Goal: Transaction & Acquisition: Download file/media

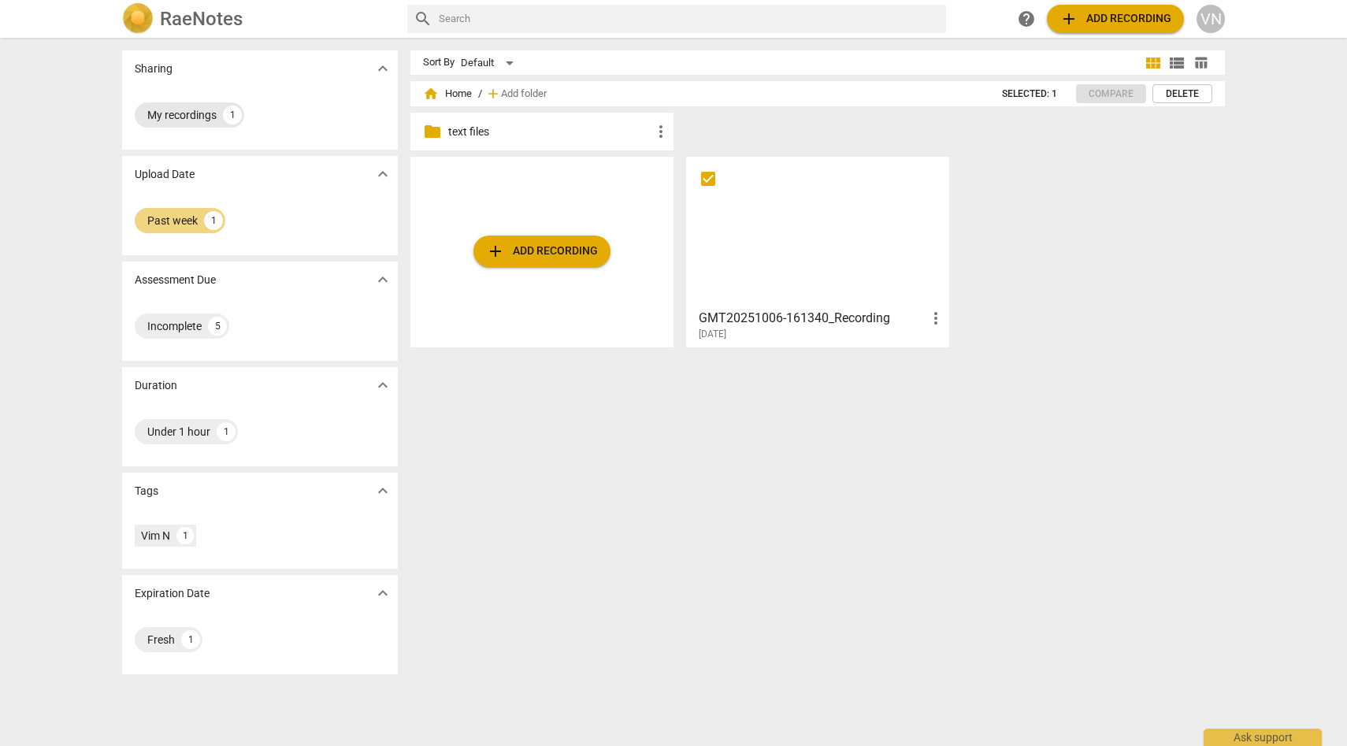
click at [186, 120] on div "My recordings" at bounding box center [181, 115] width 69 height 16
checkbox input "true"
click at [1213, 23] on div "VN" at bounding box center [1211, 19] width 28 height 28
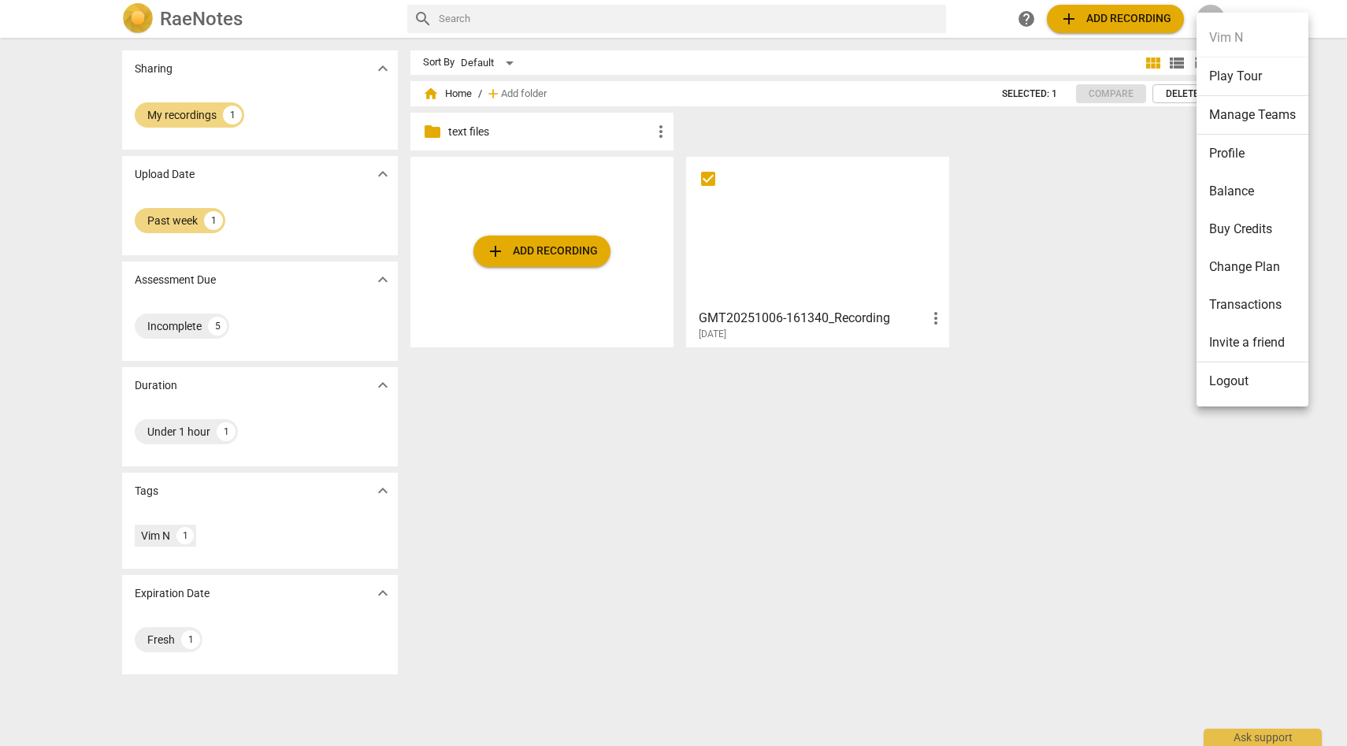
click at [1146, 159] on div at bounding box center [673, 373] width 1347 height 746
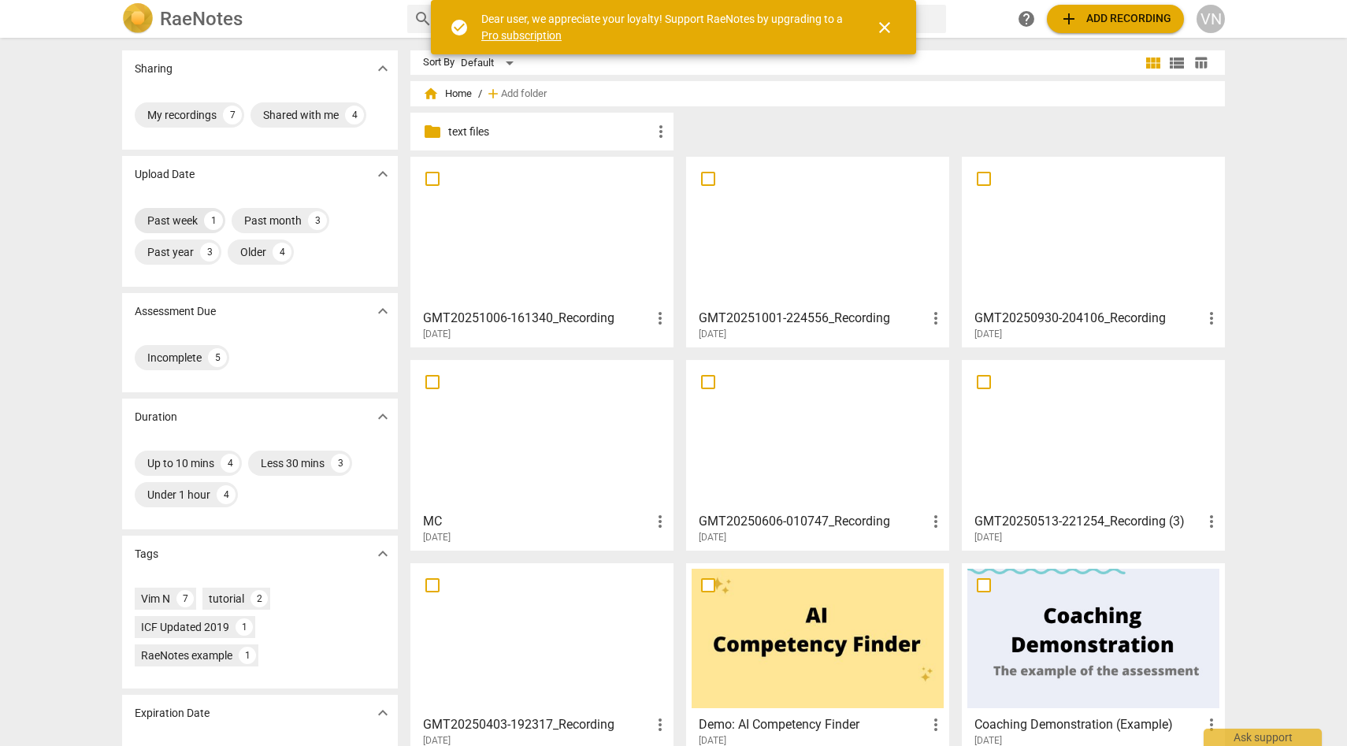
click at [190, 218] on div "Past week" at bounding box center [172, 221] width 50 height 16
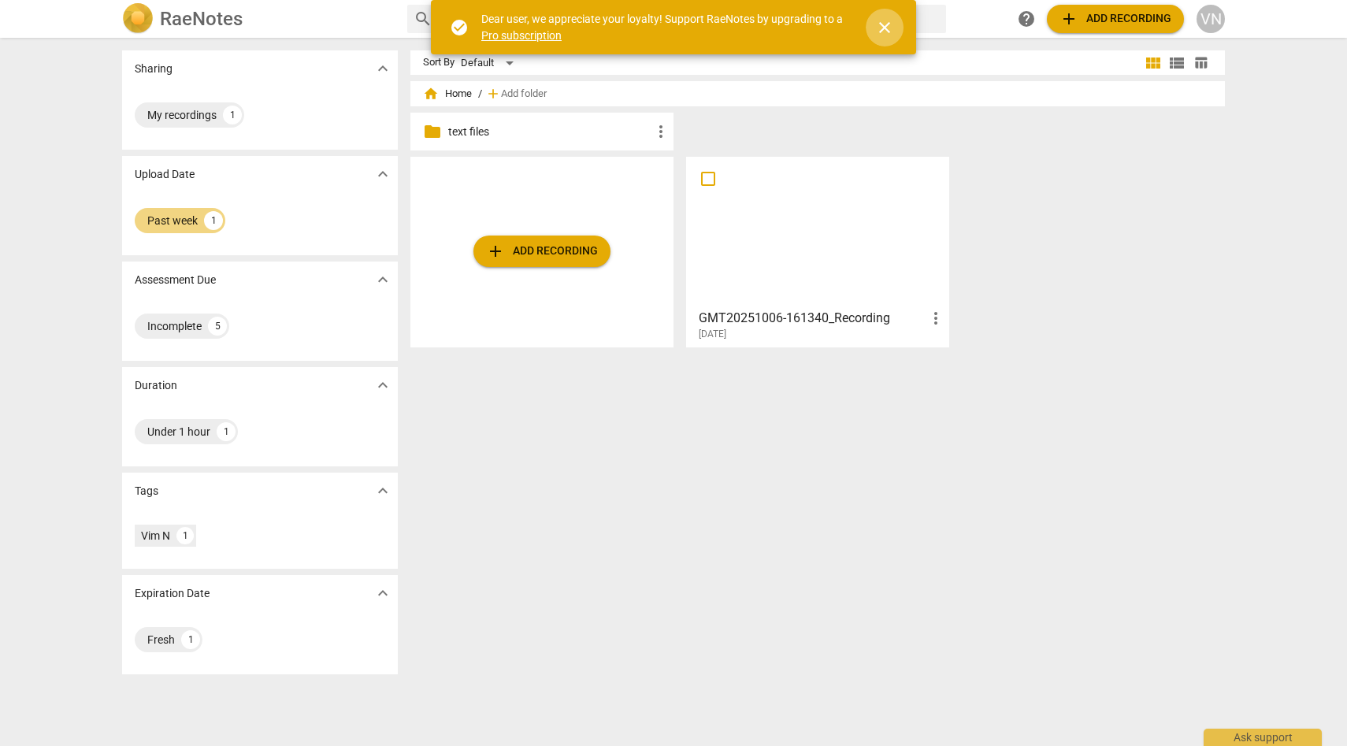
click at [890, 31] on span "close" at bounding box center [884, 27] width 19 height 19
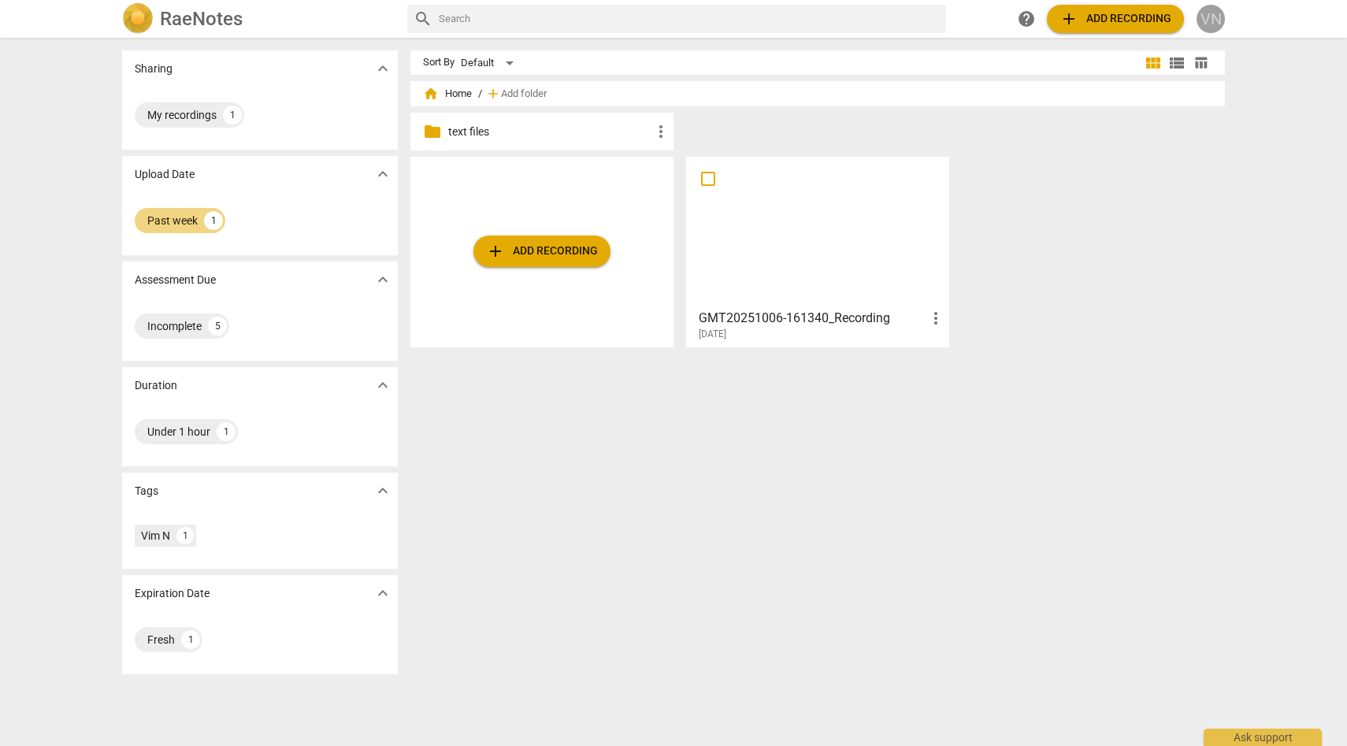
click at [1209, 22] on div "VN" at bounding box center [1211, 19] width 28 height 28
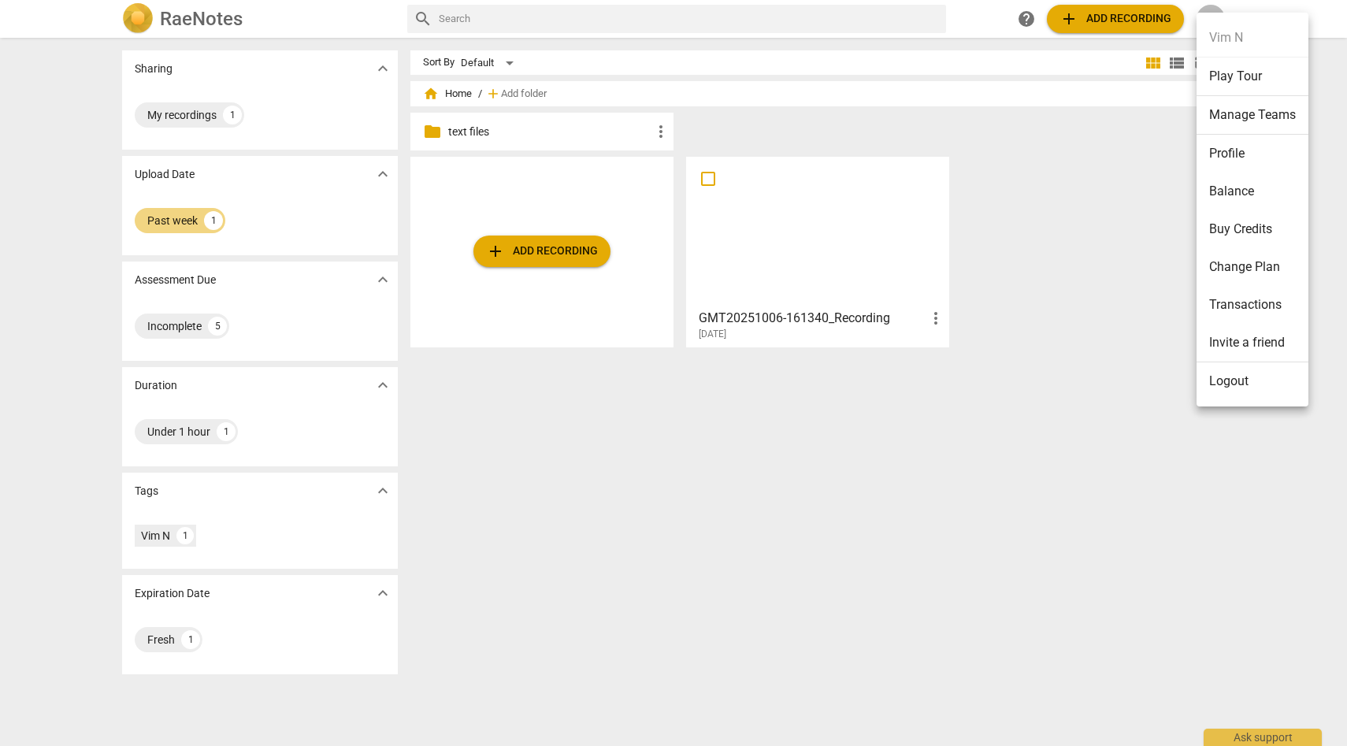
click at [1027, 165] on div at bounding box center [673, 373] width 1347 height 746
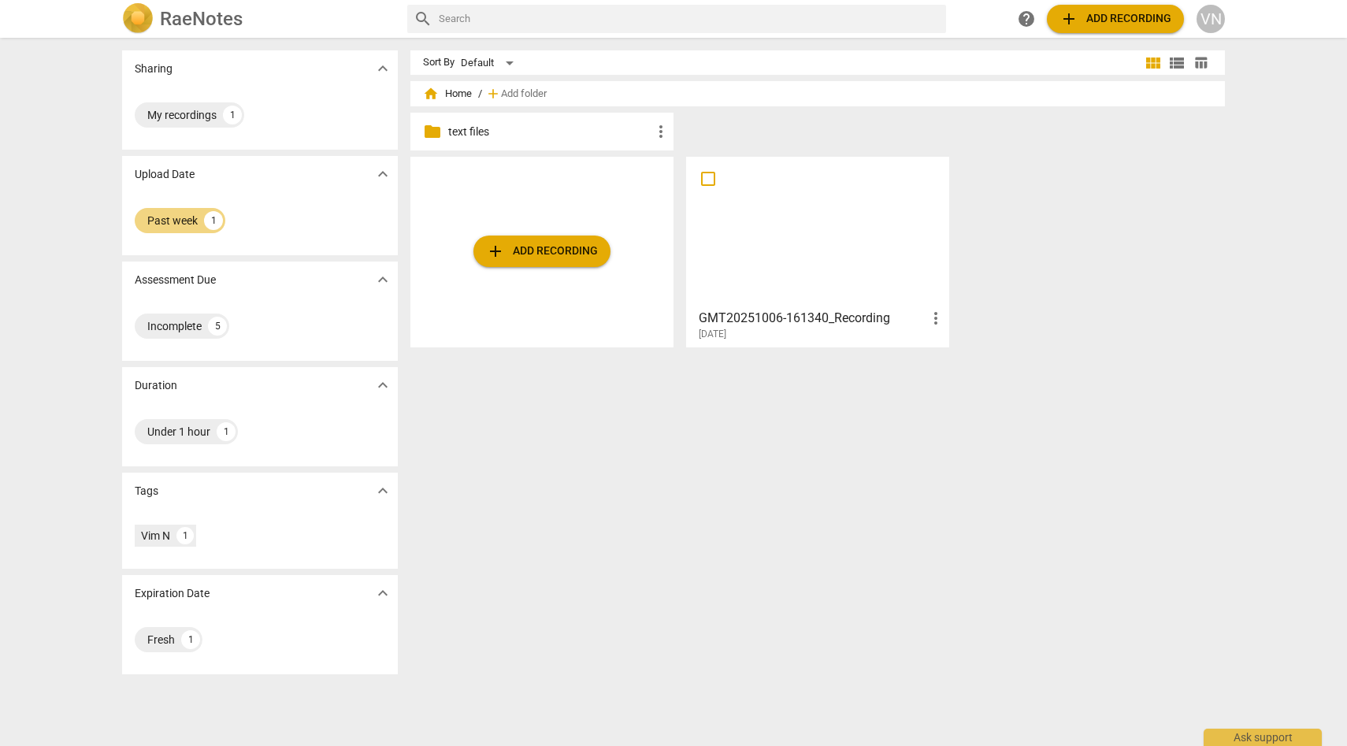
click at [488, 139] on p "text files" at bounding box center [549, 132] width 203 height 17
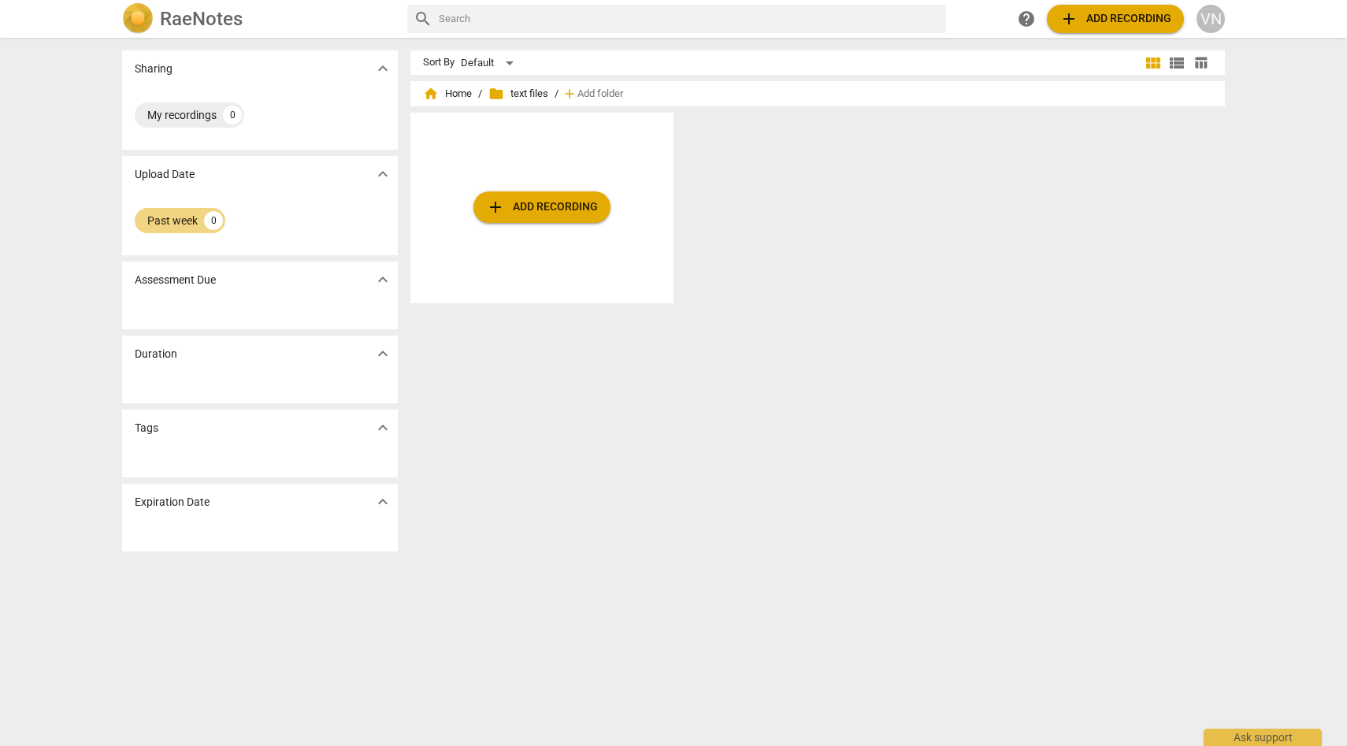
click at [937, 140] on div "add Add recording" at bounding box center [823, 214] width 827 height 203
click at [1182, 69] on span "view_list" at bounding box center [1177, 63] width 19 height 19
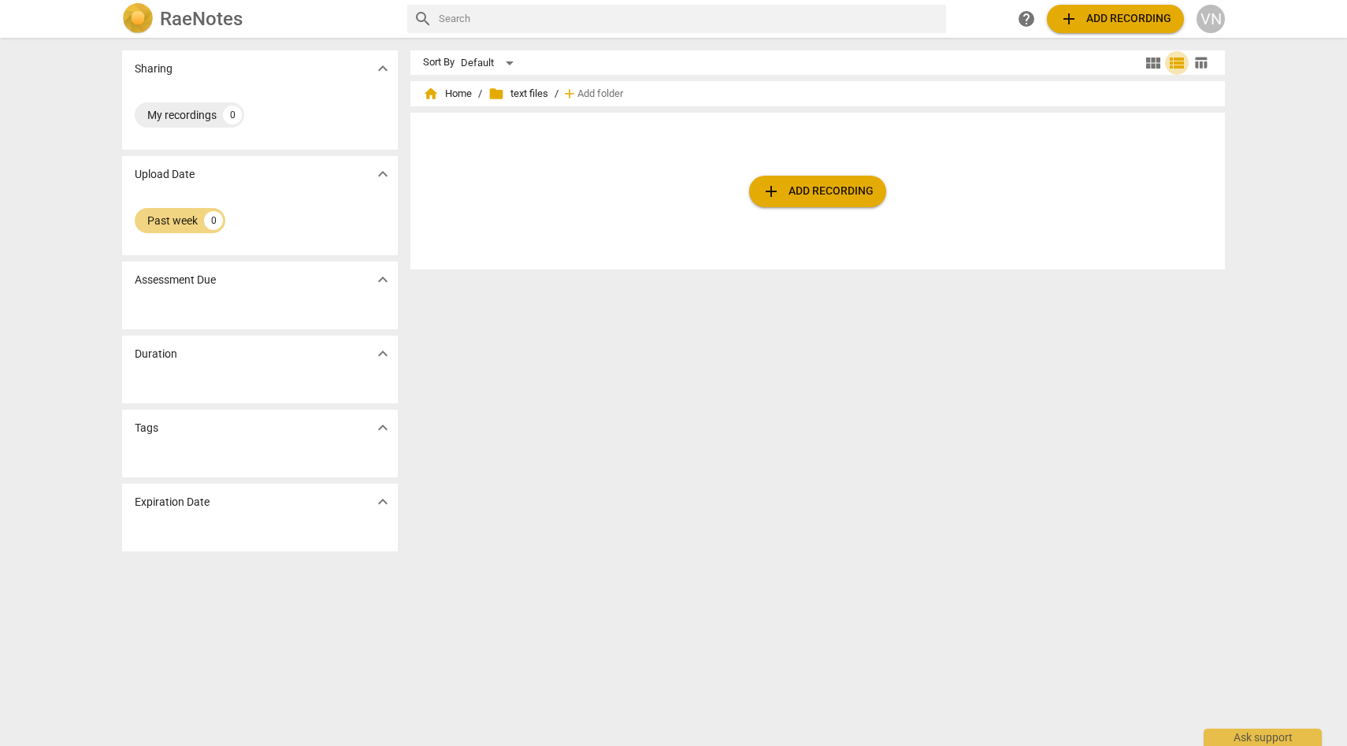
click at [1178, 65] on span "view_list" at bounding box center [1177, 63] width 19 height 19
click at [1206, 58] on span "table_chart" at bounding box center [1201, 62] width 24 height 15
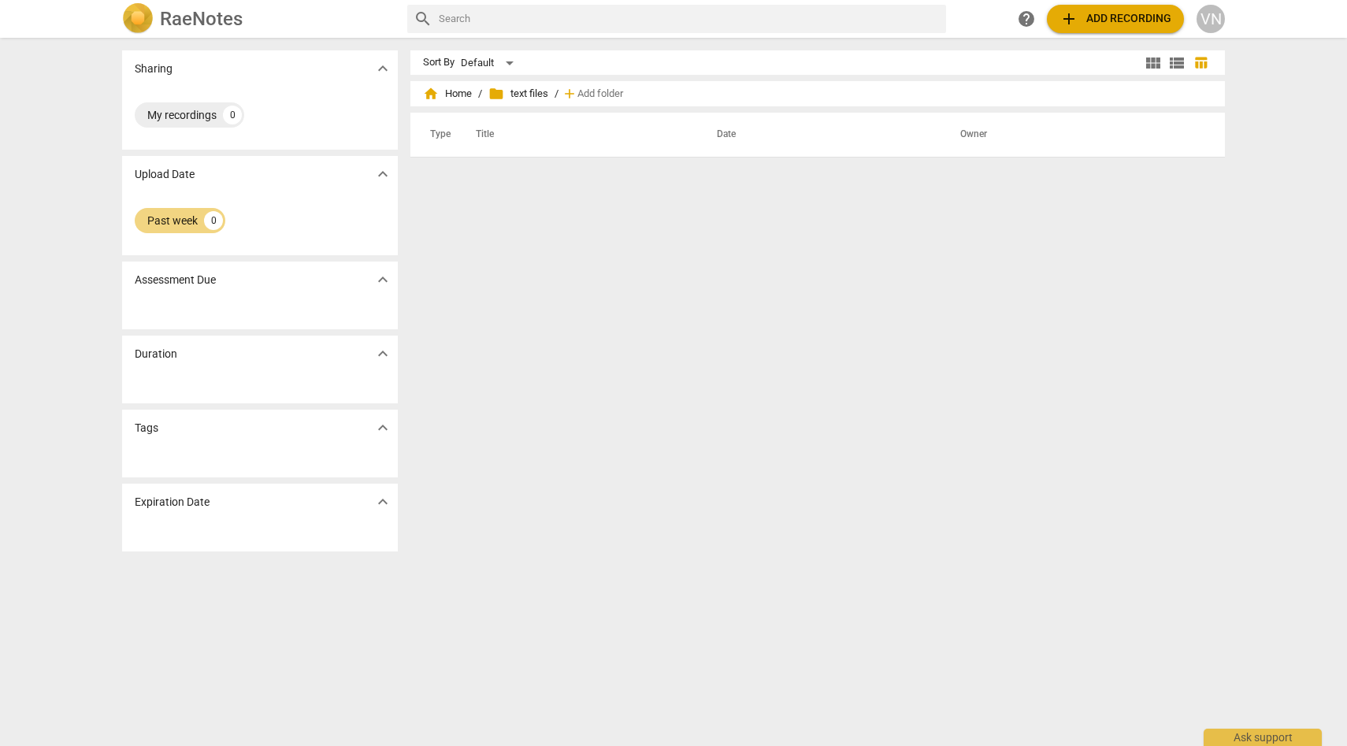
click at [165, 20] on h2 "RaeNotes" at bounding box center [201, 19] width 83 height 22
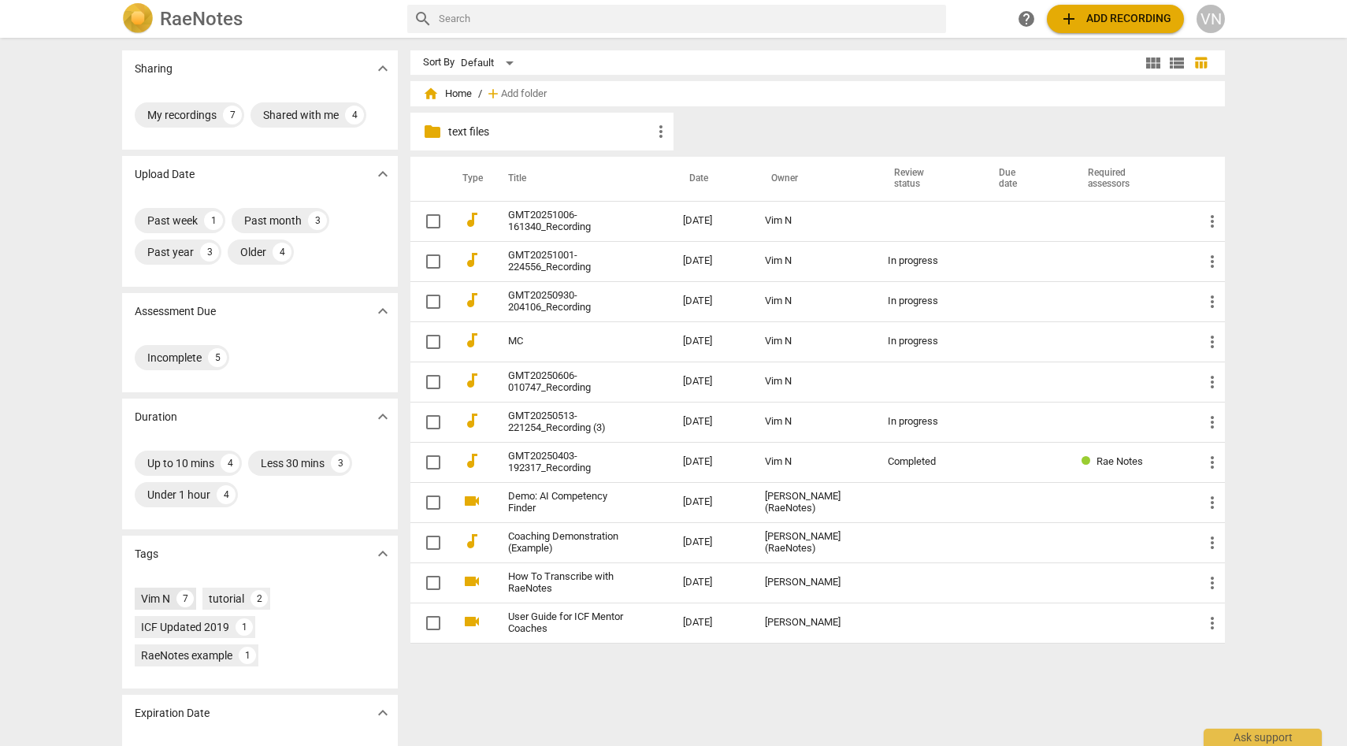
click at [168, 601] on div "Vim N" at bounding box center [155, 599] width 29 height 16
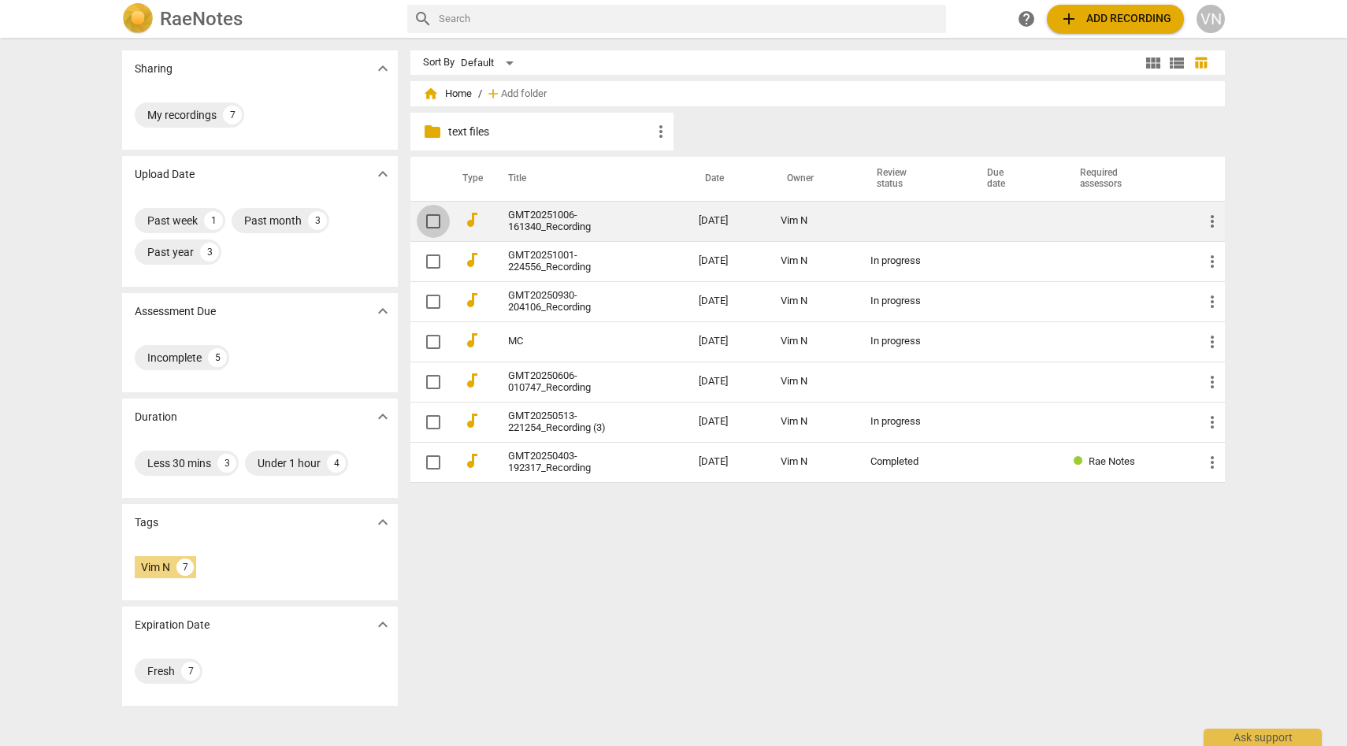
click at [433, 229] on input "checkbox" at bounding box center [433, 221] width 33 height 19
checkbox input "false"
click at [1215, 223] on span "more_vert" at bounding box center [1212, 221] width 19 height 19
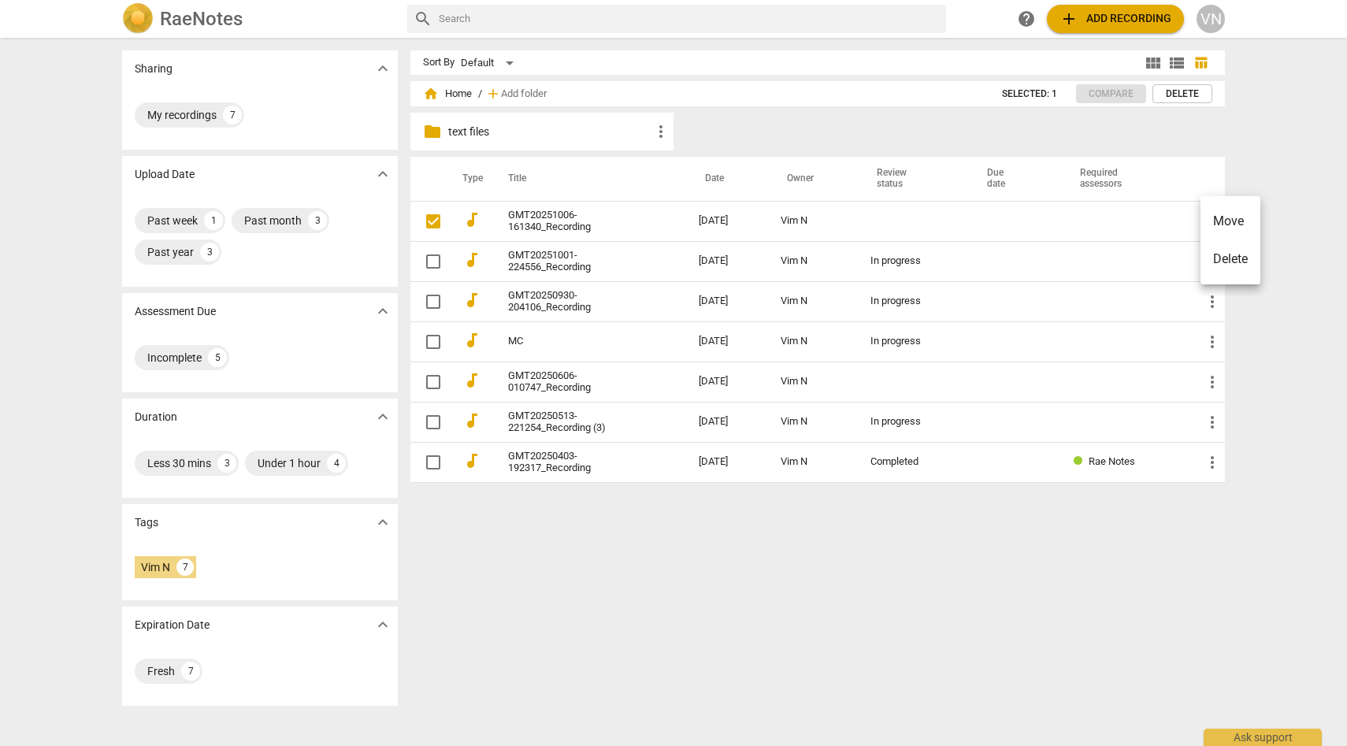
click at [1038, 188] on div at bounding box center [673, 373] width 1347 height 746
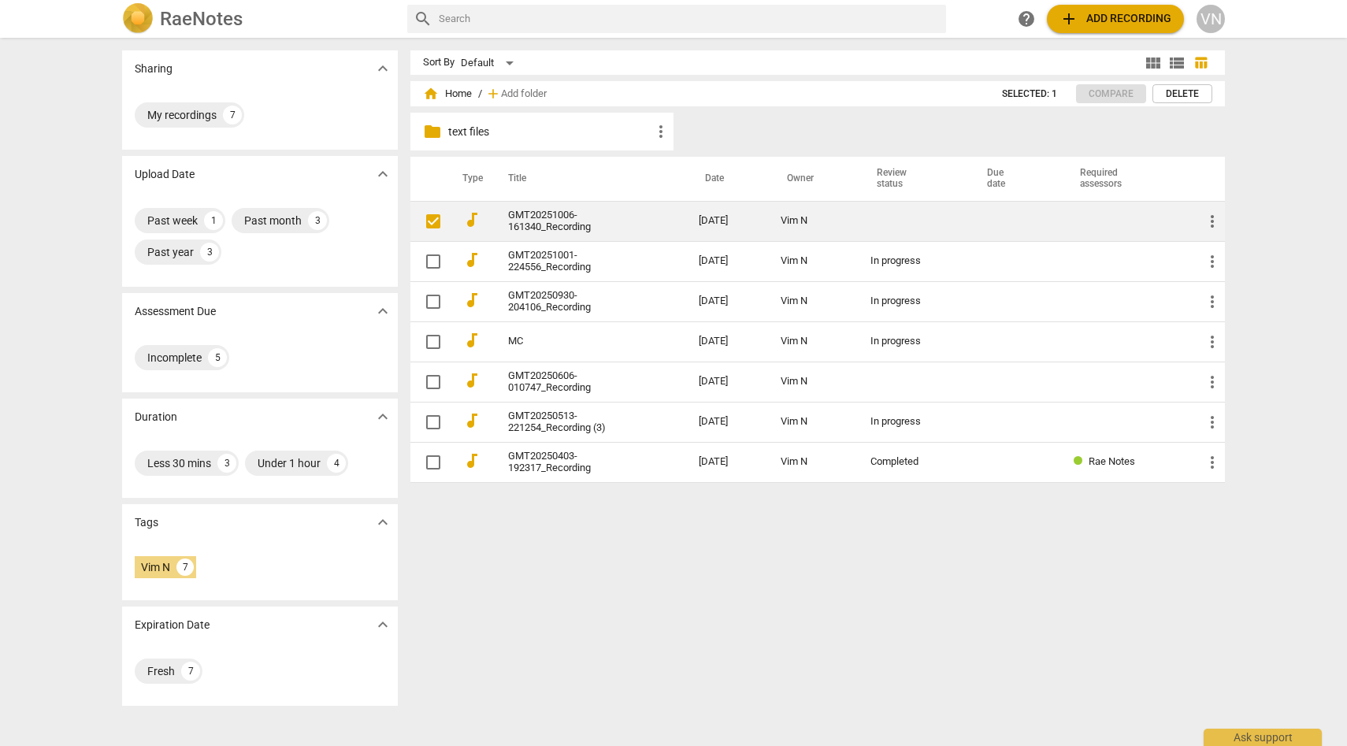
click at [562, 217] on link "GMT20251006-161340_Recording" at bounding box center [575, 222] width 134 height 24
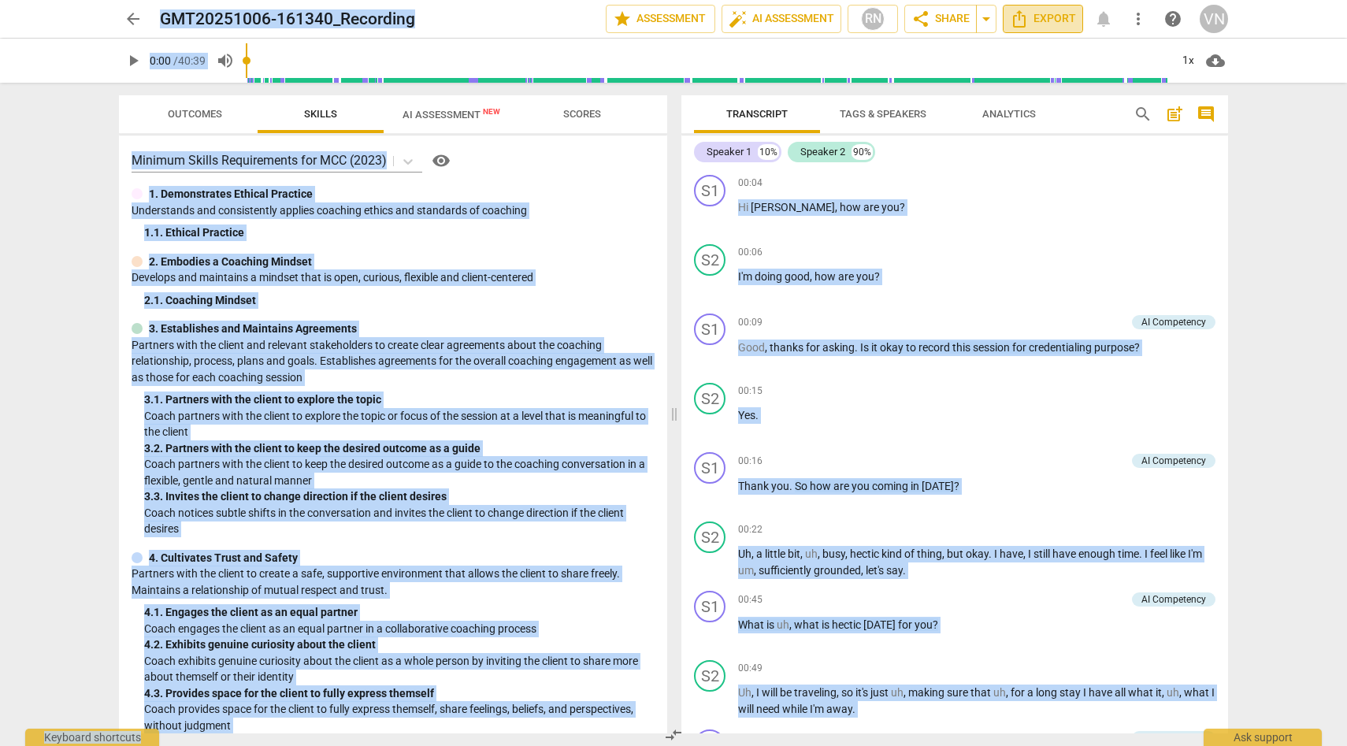
click at [1054, 14] on span "Export" at bounding box center [1043, 18] width 66 height 19
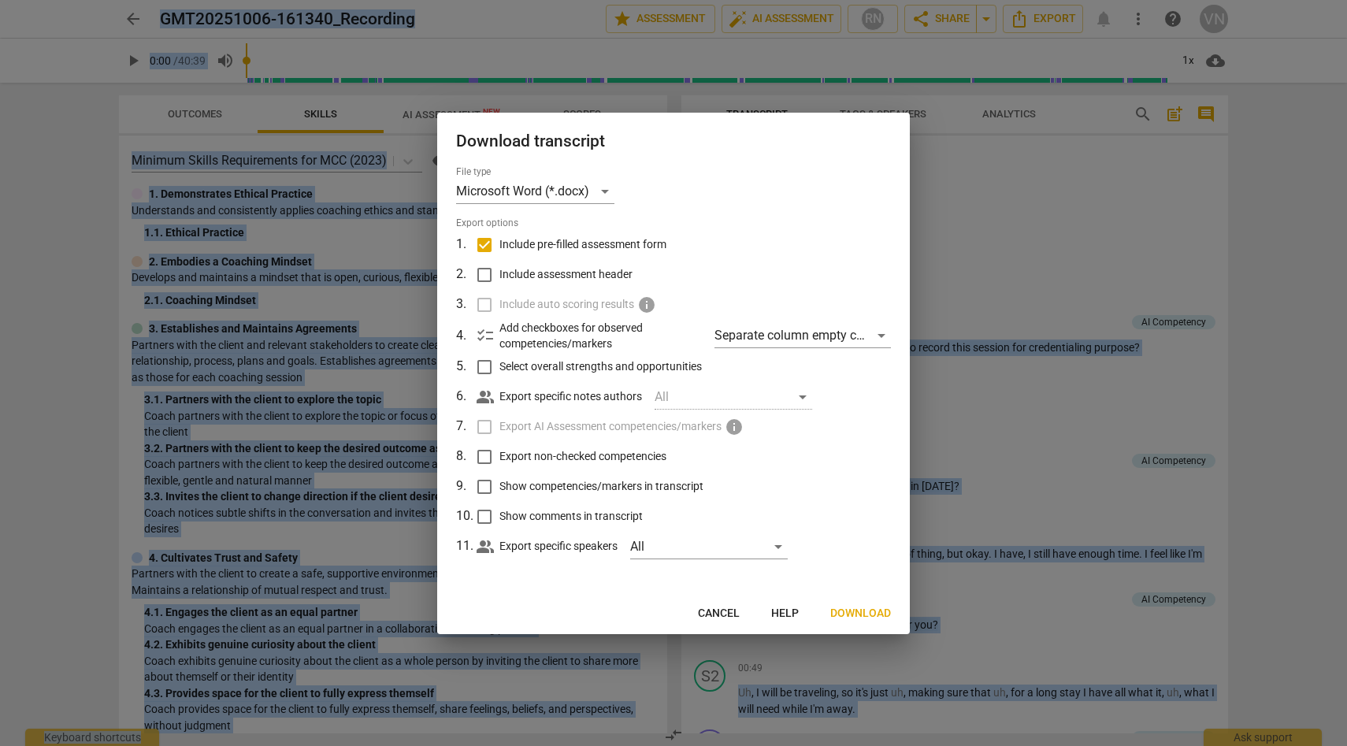
drag, startPoint x: 870, startPoint y: 607, endPoint x: 853, endPoint y: 466, distance: 142.0
click at [853, 466] on div "Download transcript File type Microsoft Word (*.docx) Export options 1 . Includ…" at bounding box center [673, 374] width 473 height 522
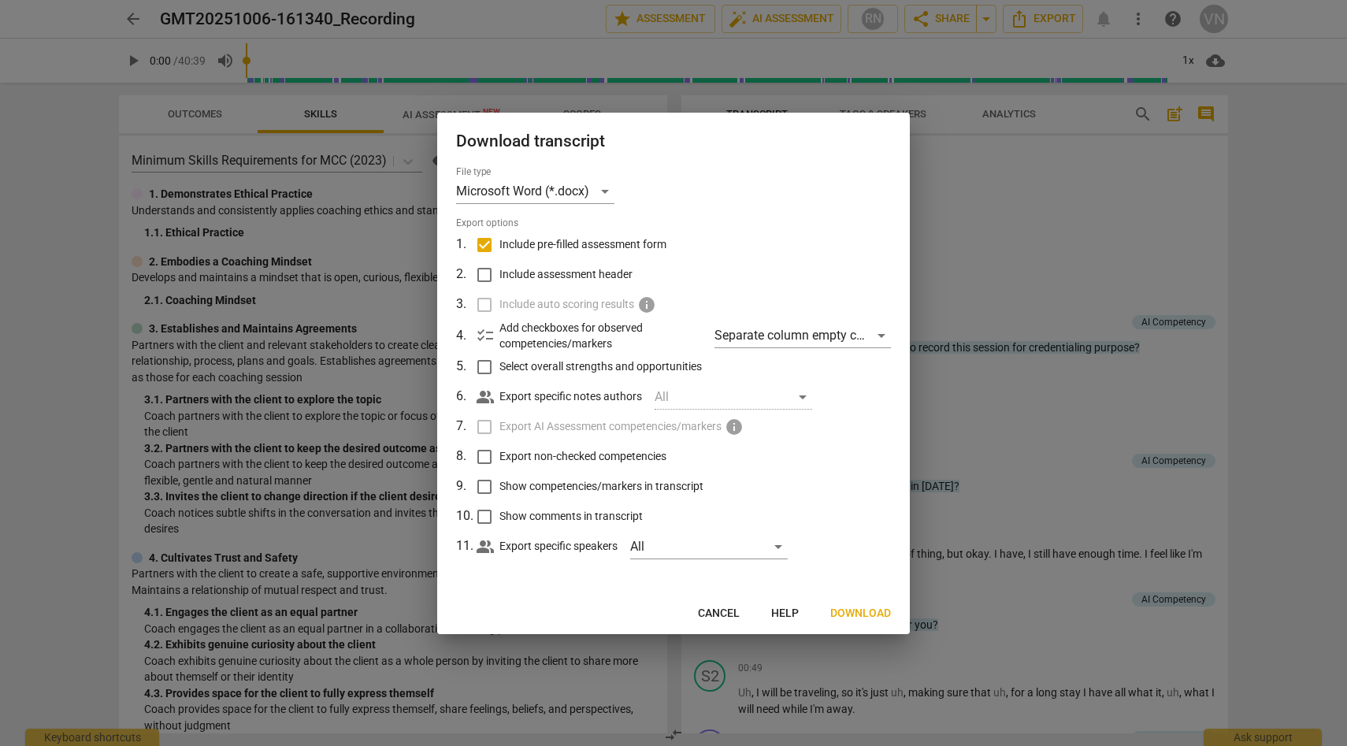
click at [874, 475] on label "Show competencies/markers in transcript" at bounding box center [672, 487] width 413 height 30
click at [500, 475] on input "Show competencies/markers in transcript" at bounding box center [485, 487] width 30 height 30
click at [495, 481] on input "Show competencies/markers in transcript" at bounding box center [485, 487] width 30 height 30
checkbox input "false"
click at [778, 548] on div "All" at bounding box center [709, 546] width 158 height 25
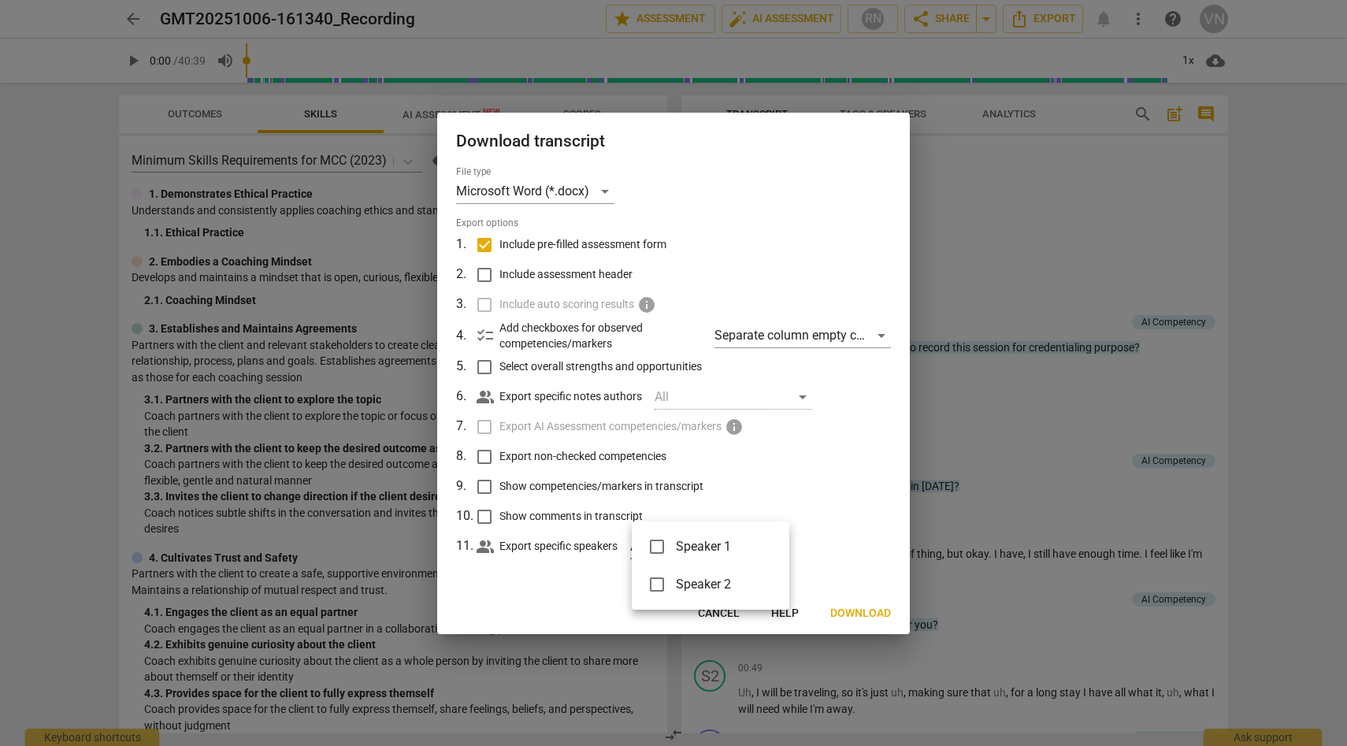
click at [709, 547] on span "Speaker 1" at bounding box center [720, 546] width 88 height 19
checkbox input "true"
click at [683, 577] on span "Speaker 2" at bounding box center [720, 584] width 88 height 19
checkbox input "true"
click at [847, 608] on div at bounding box center [673, 373] width 1347 height 746
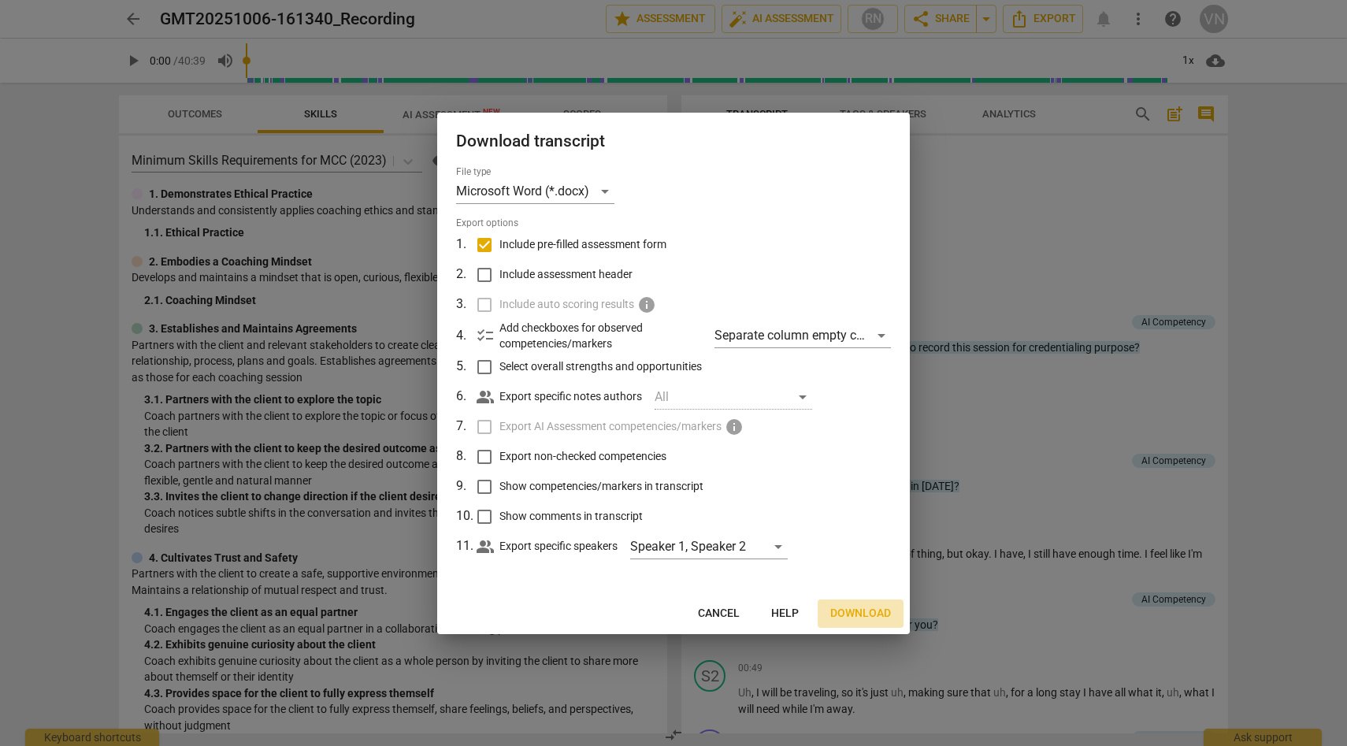
click at [867, 615] on span "Download" at bounding box center [860, 614] width 61 height 16
